Goal: Transaction & Acquisition: Purchase product/service

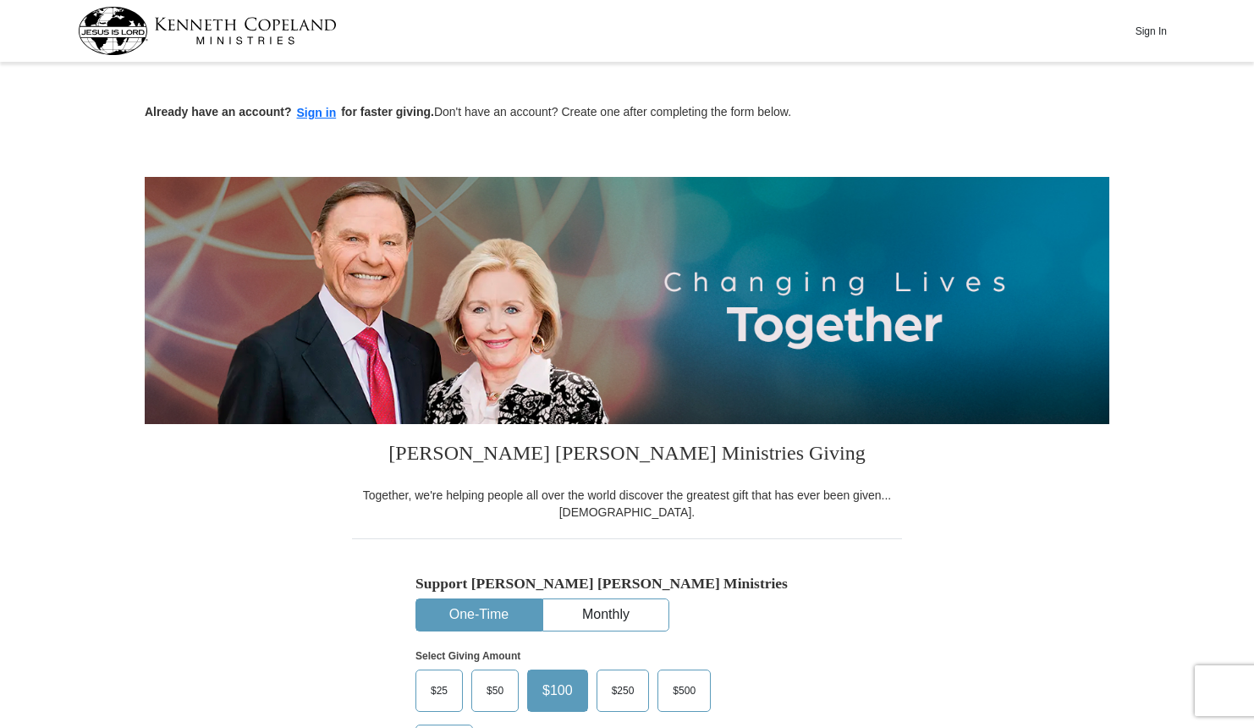
scroll to position [338, 0]
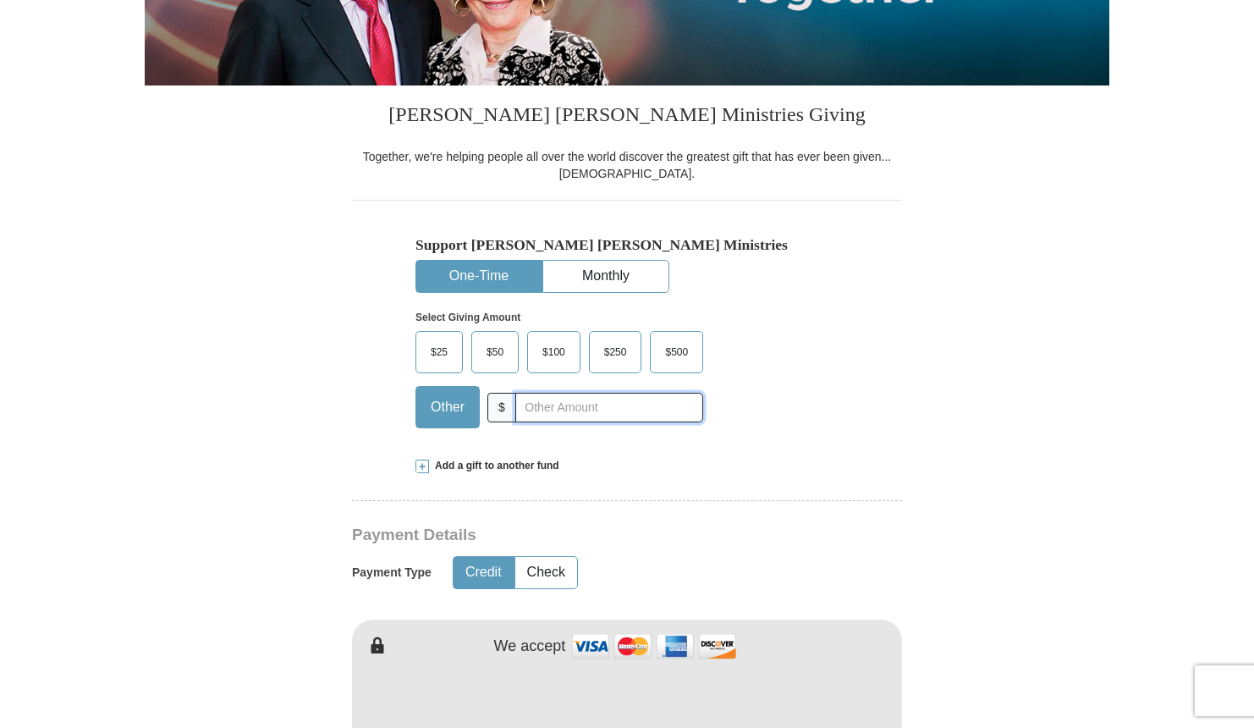
click at [581, 405] on input "text" at bounding box center [609, 408] width 188 height 30
type input "400.00"
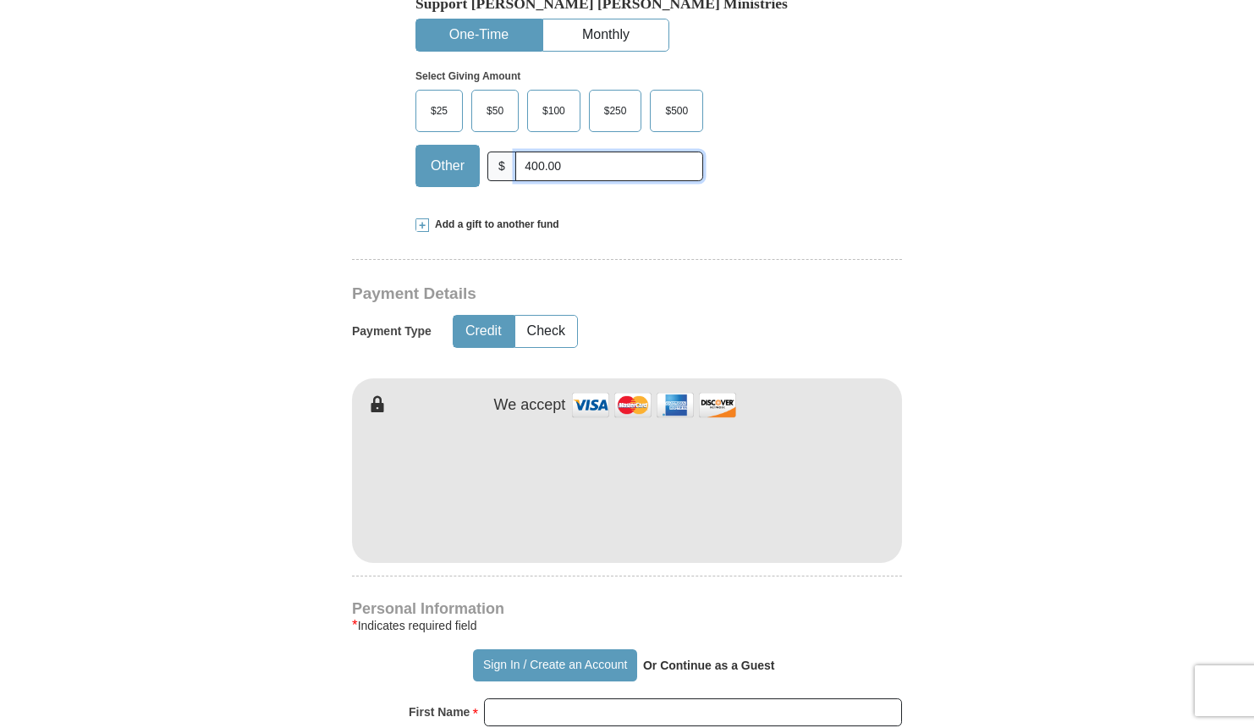
scroll to position [677, 0]
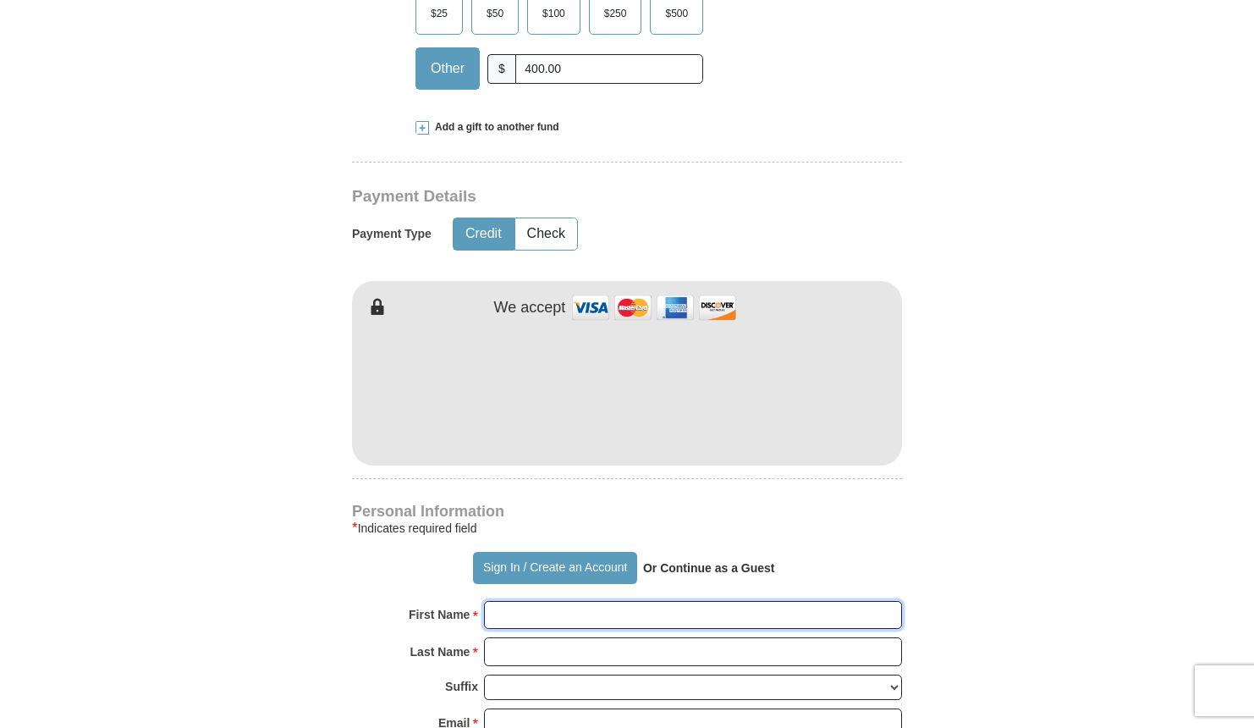
type input "[PERSON_NAME]"
click at [654, 618] on input "[PERSON_NAME]" at bounding box center [693, 615] width 418 height 29
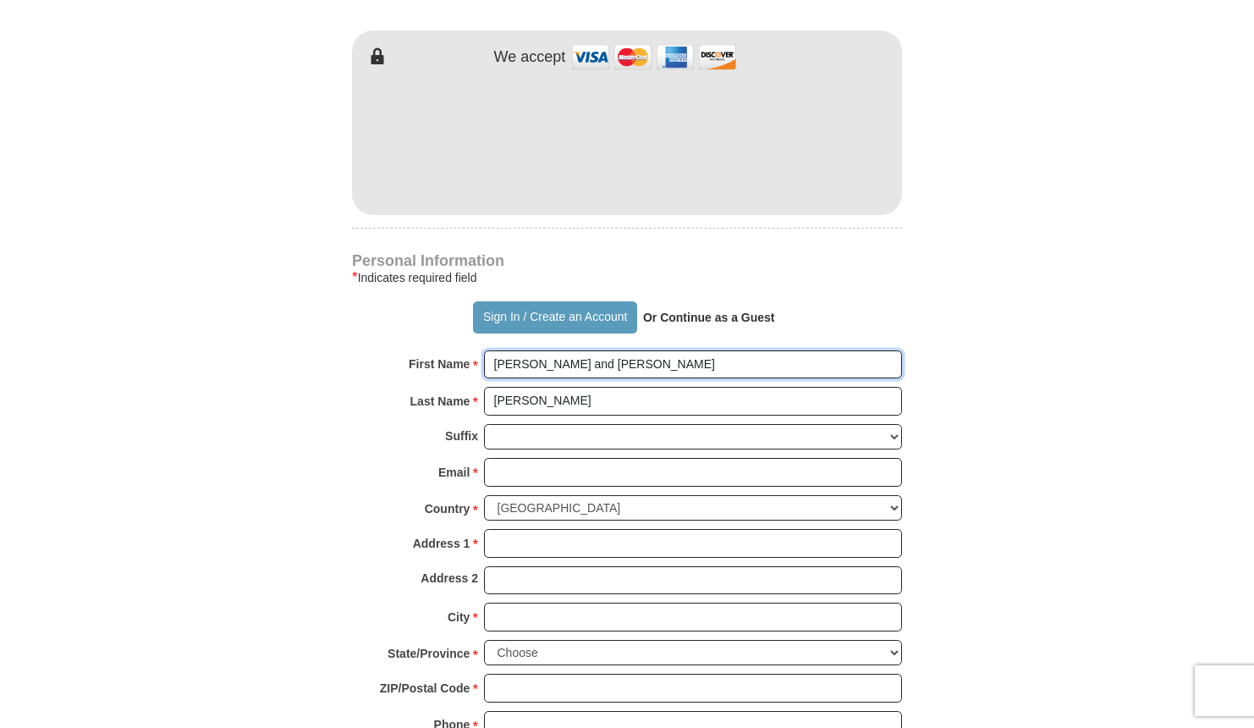
scroll to position [931, 0]
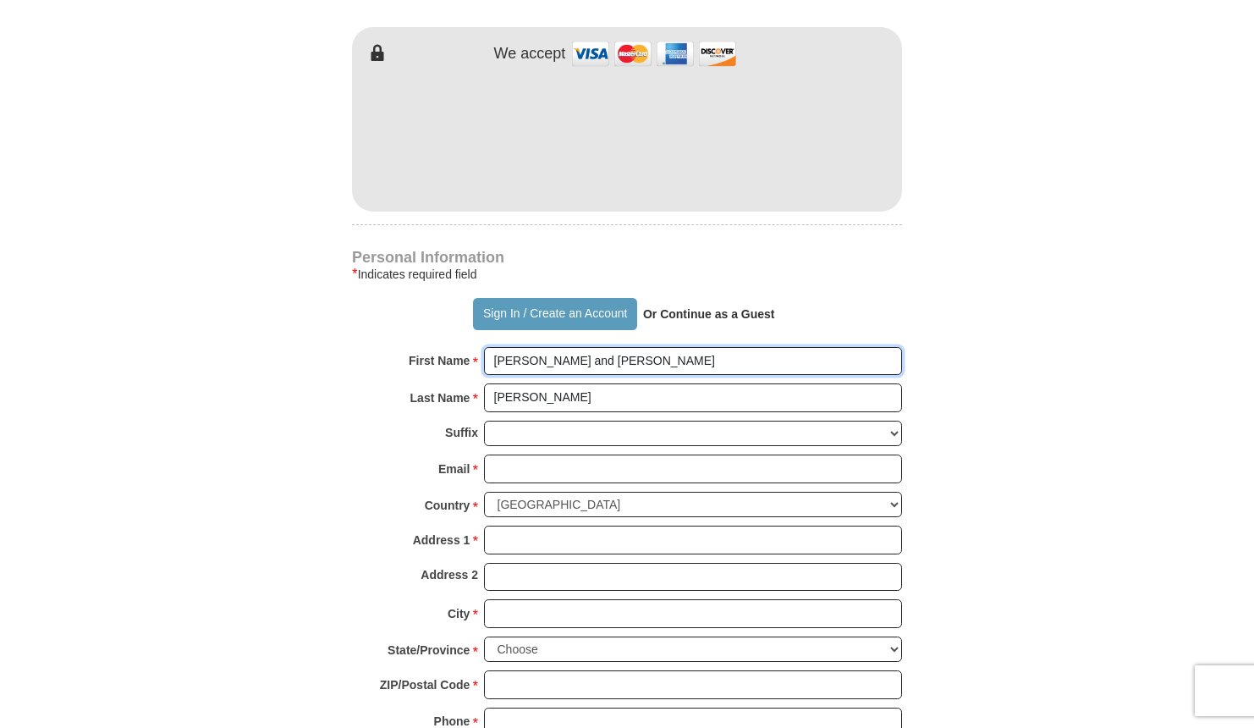
type input "[PERSON_NAME] and [PERSON_NAME]"
click at [508, 463] on input "Email *" at bounding box center [693, 468] width 418 height 29
type input "[EMAIL_ADDRESS][DOMAIN_NAME]"
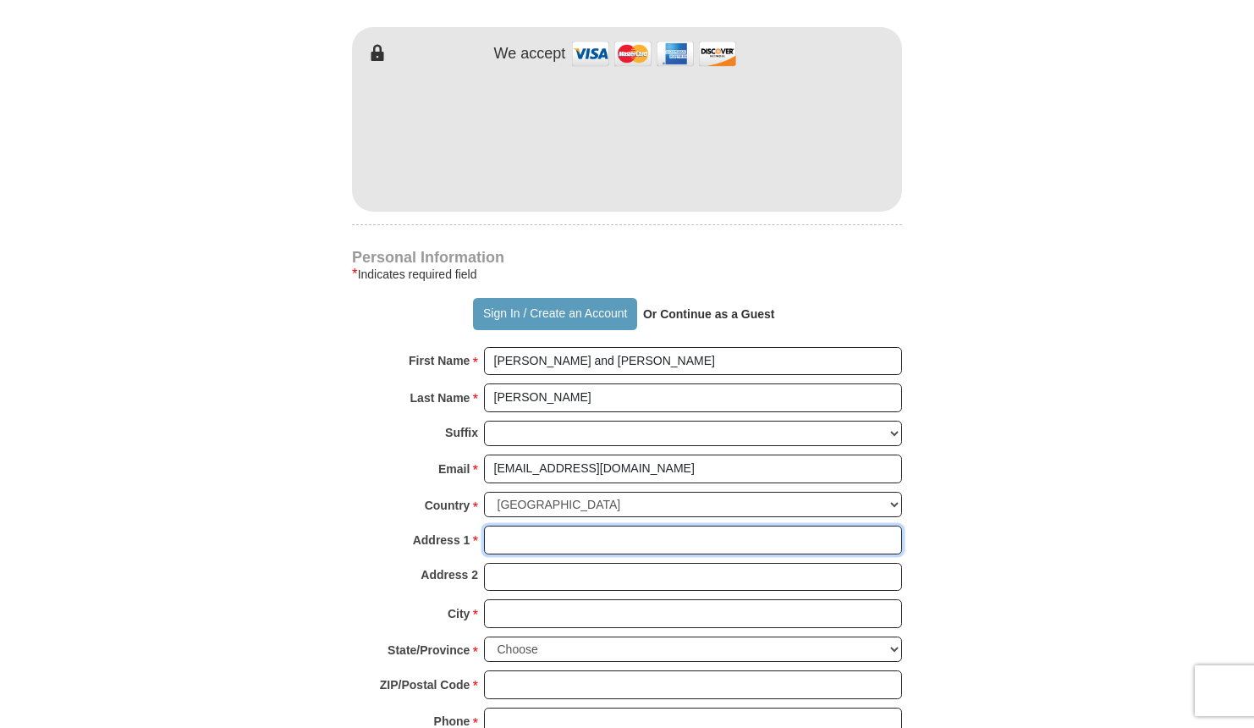
type input "[STREET_ADDRESS]"
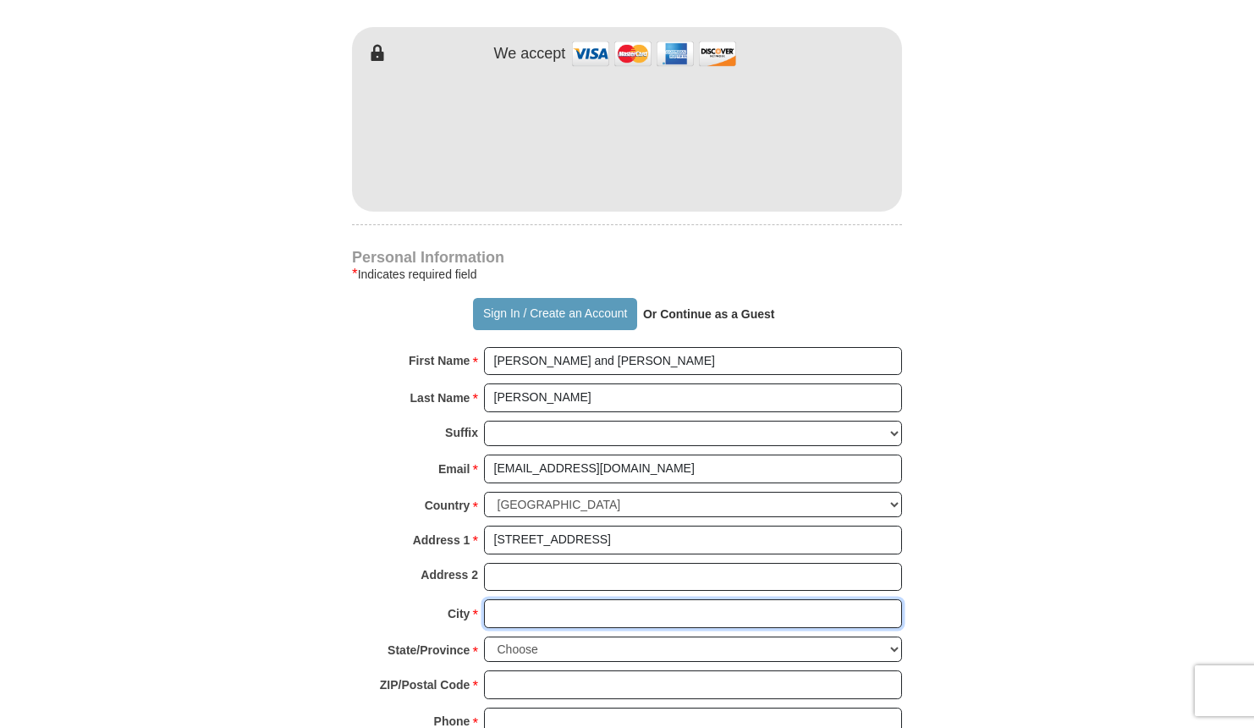
type input "Cumming"
select select "GA"
type input "30041"
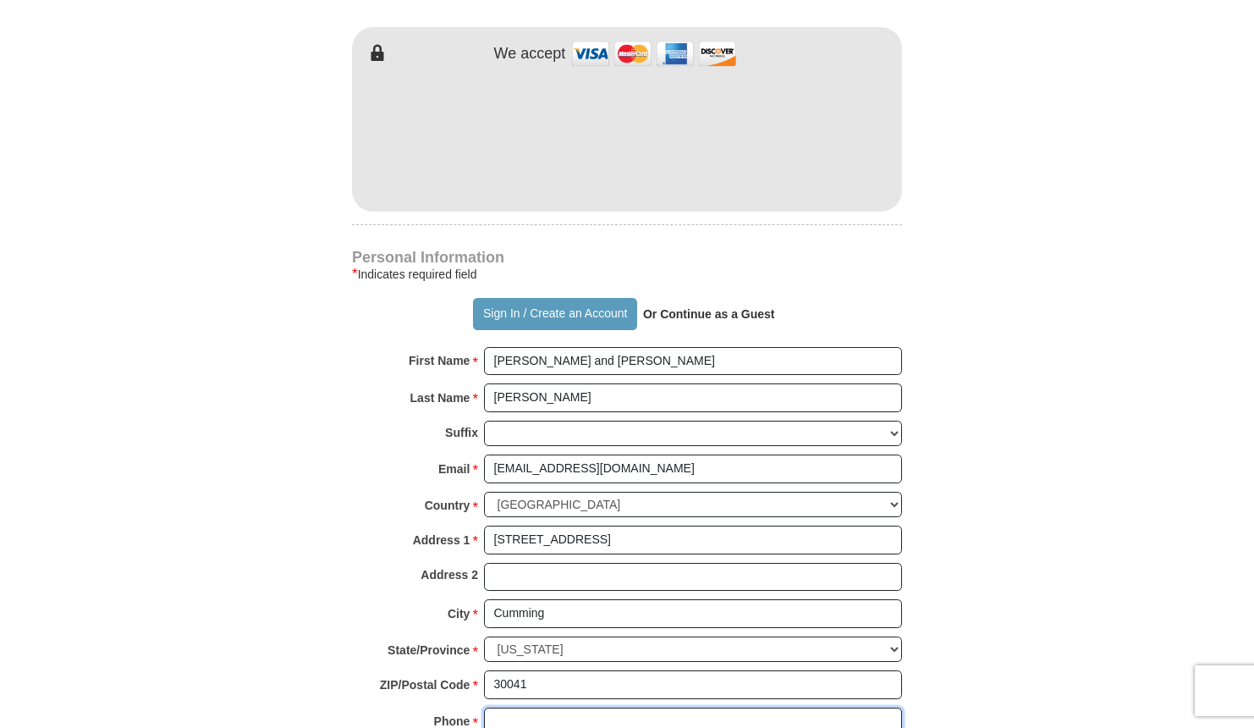
type input "7706524670"
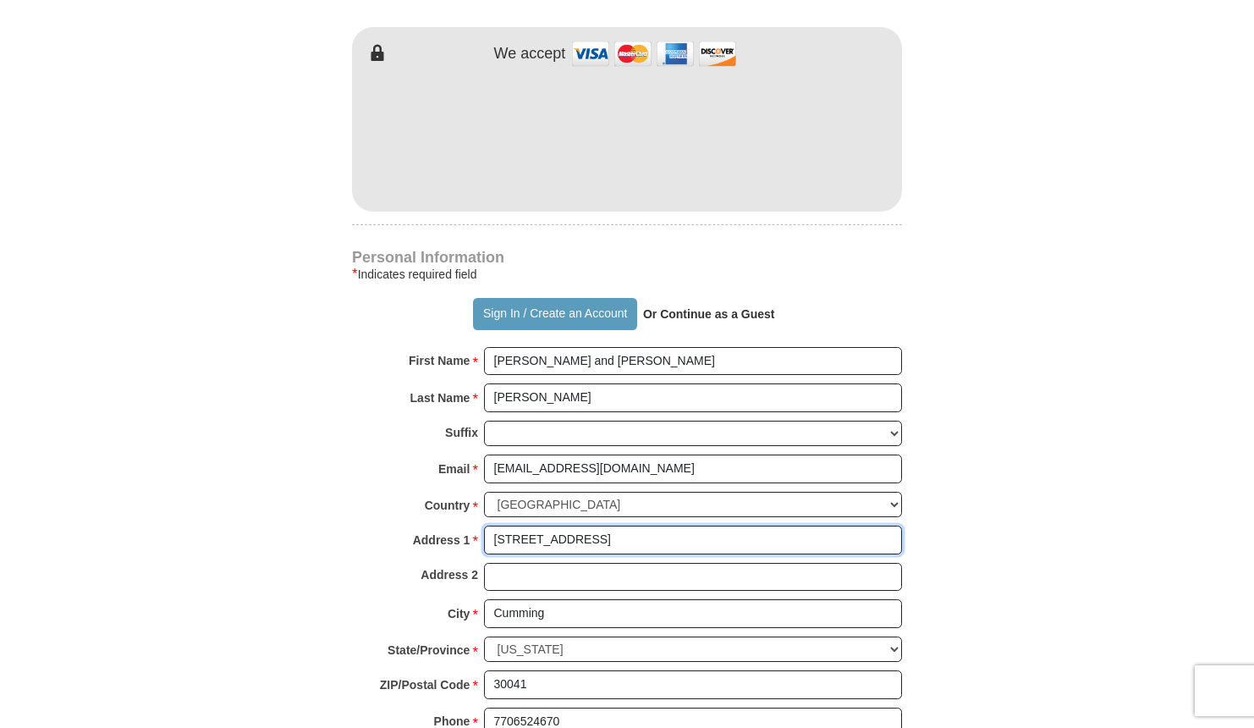
drag, startPoint x: 622, startPoint y: 529, endPoint x: 447, endPoint y: 531, distance: 175.1
click at [447, 531] on div "Address 1 * [STREET_ADDRESS] Please enter Address 1" at bounding box center [627, 543] width 550 height 37
type input "[STREET_ADDRESS]"
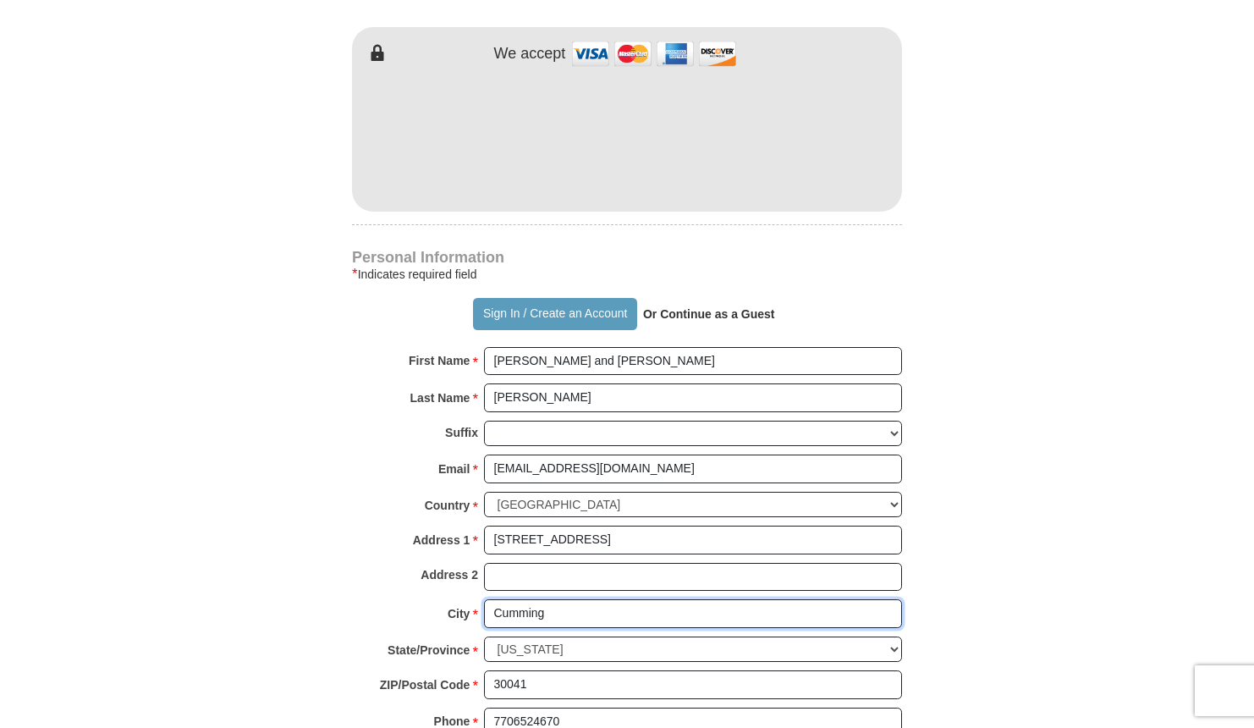
drag, startPoint x: 565, startPoint y: 606, endPoint x: 477, endPoint y: 613, distance: 88.3
click at [477, 613] on div "City * [GEOGRAPHIC_DATA] Please enter City" at bounding box center [627, 617] width 550 height 37
type input "[GEOGRAPHIC_DATA]"
drag, startPoint x: 508, startPoint y: 668, endPoint x: 593, endPoint y: 694, distance: 89.4
click at [593, 694] on div "ZIP/Postal Code * 30041 No postal code? Click here. Please enter ZIP/Postal Cod…" at bounding box center [627, 688] width 550 height 37
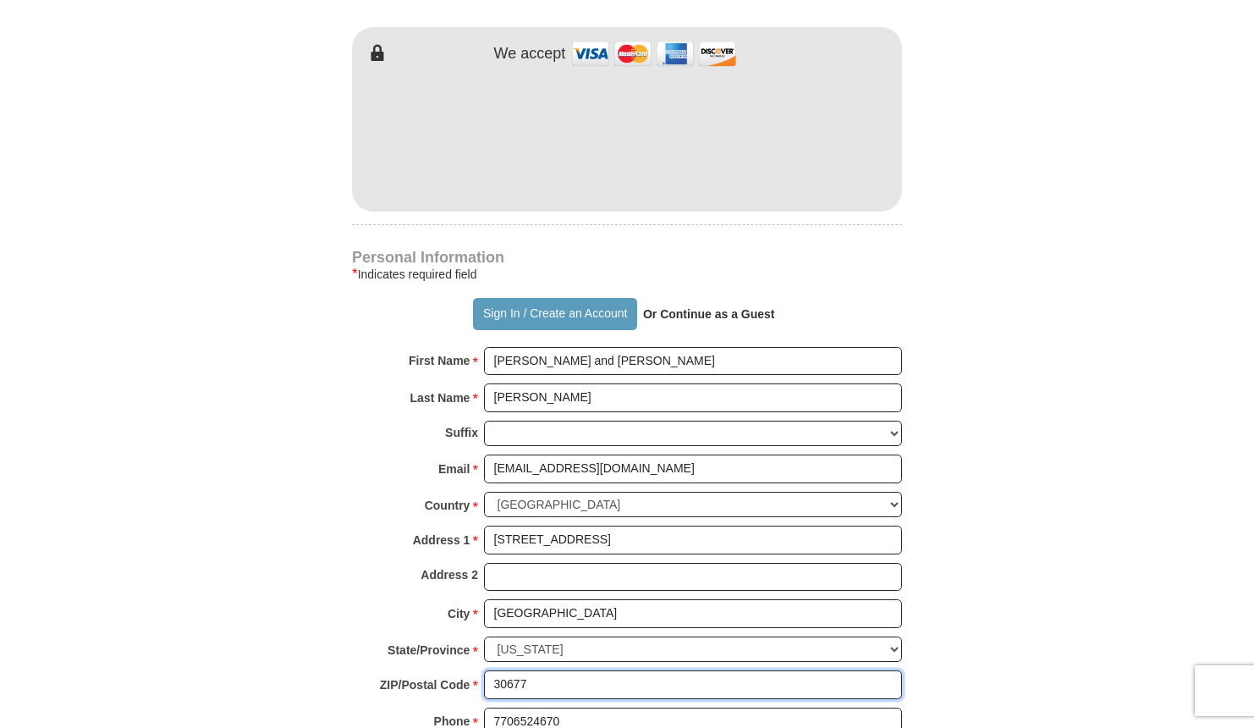
type input "30677"
click at [1075, 593] on form "Already have an account? Sign in for faster giving. Don't have an account? Crea…" at bounding box center [627, 174] width 964 height 2075
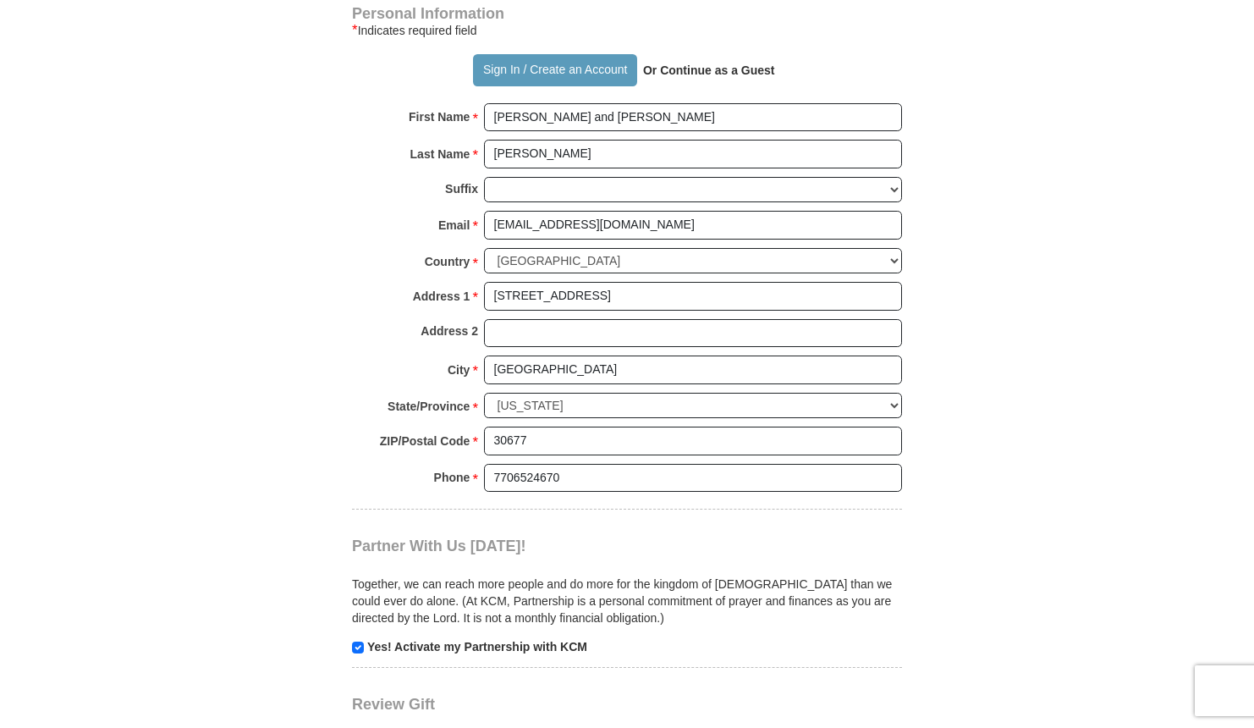
scroll to position [1523, 0]
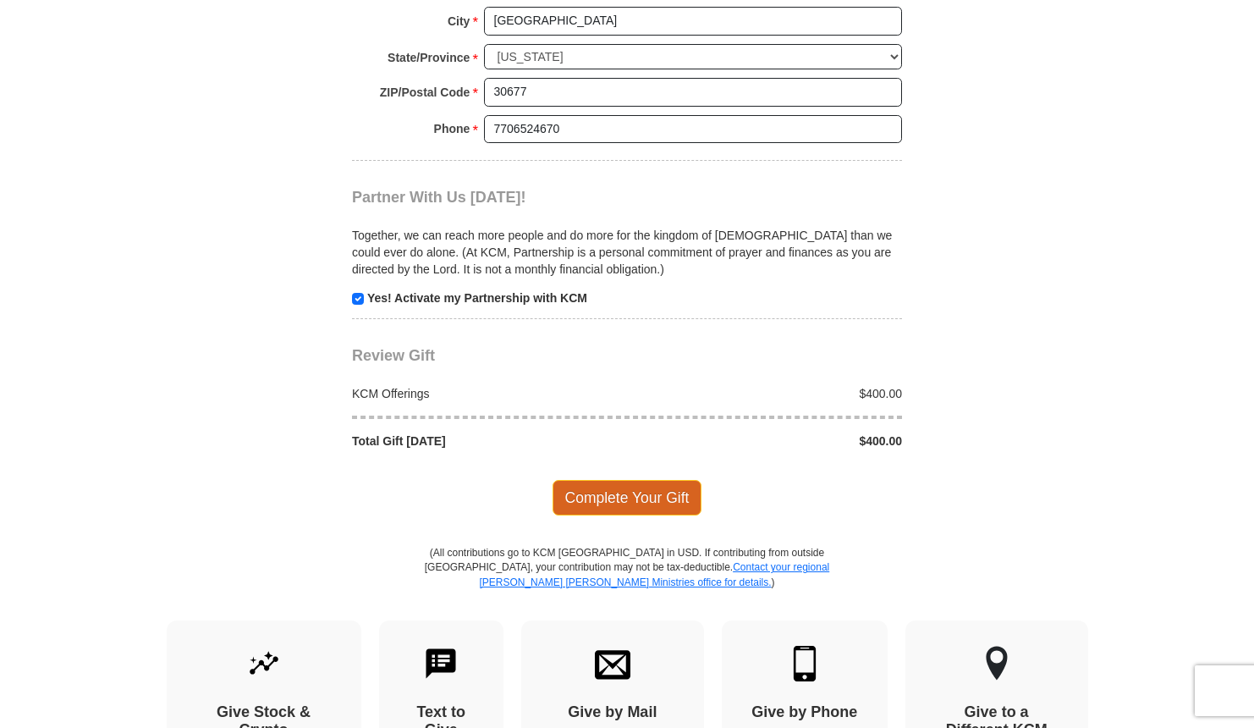
click at [663, 488] on span "Complete Your Gift" at bounding box center [627, 498] width 150 height 36
